Goal: Find specific page/section

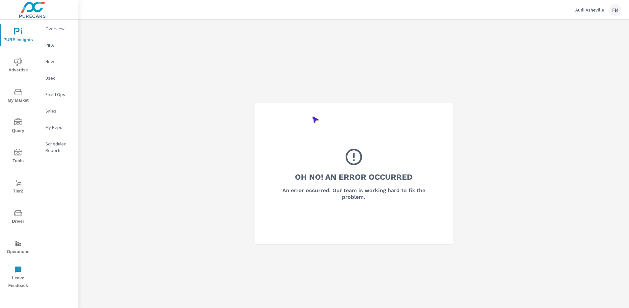
click at [18, 248] on span "Operations" at bounding box center [18, 248] width 32 height 16
